Goal: Information Seeking & Learning: Learn about a topic

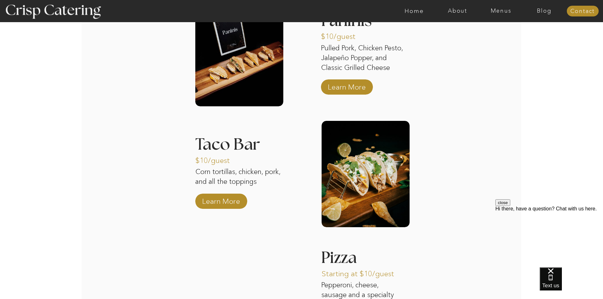
scroll to position [950, 0]
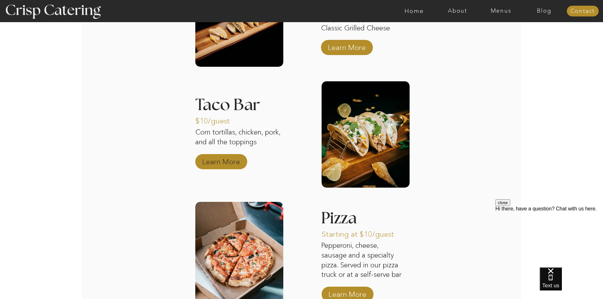
click at [235, 164] on p "Learn More" at bounding box center [221, 160] width 42 height 18
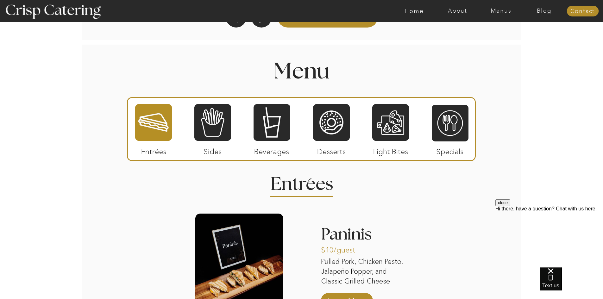
scroll to position [665, 0]
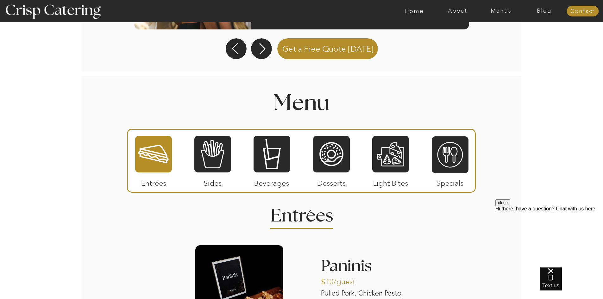
click at [319, 182] on p "Desserts" at bounding box center [332, 182] width 42 height 18
click at [327, 165] on div at bounding box center [331, 154] width 37 height 38
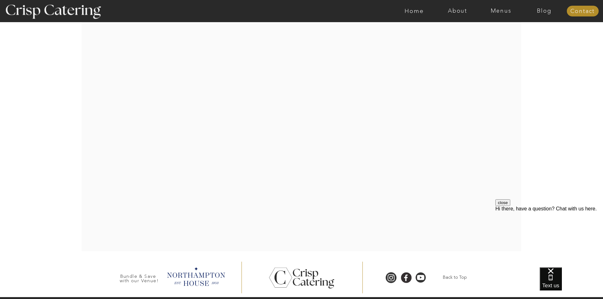
scroll to position [1309, 0]
